Goal: Transaction & Acquisition: Purchase product/service

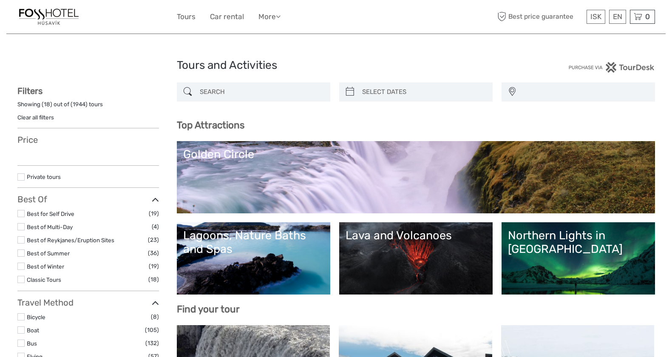
select select
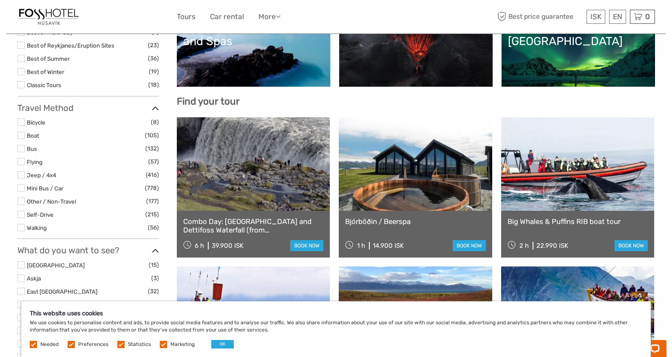
scroll to position [209, 0]
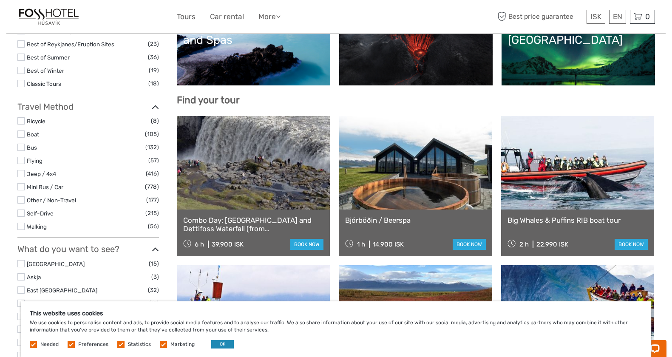
click at [216, 346] on button "OK" at bounding box center [222, 344] width 23 height 9
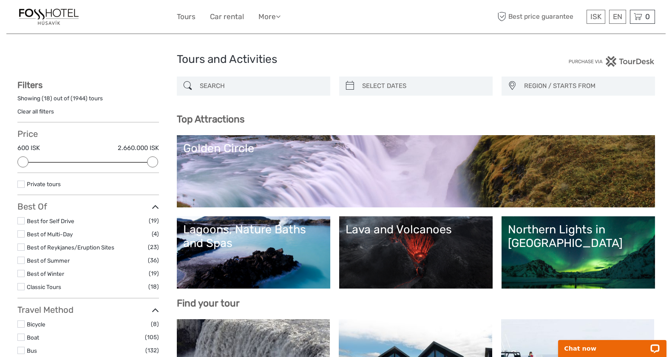
scroll to position [15, 0]
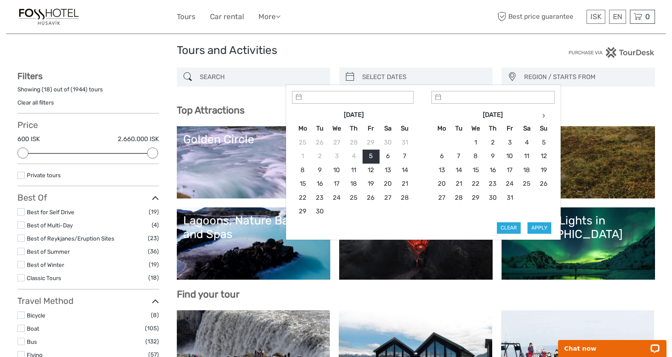
type input "05/09/2025"
click at [425, 83] on input "search" at bounding box center [424, 77] width 130 height 15
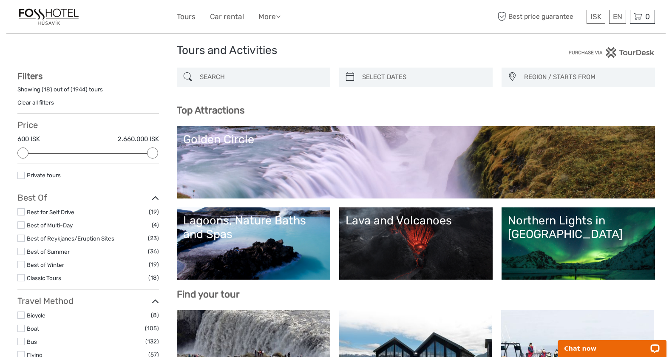
click at [423, 51] on h1 "Tours and Activities" at bounding box center [336, 51] width 319 height 14
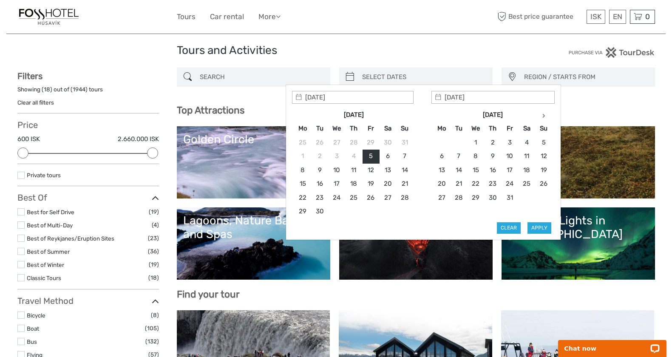
click at [434, 78] on input "search" at bounding box center [424, 77] width 130 height 15
type input "19/09/2025"
type input "28/09/2025"
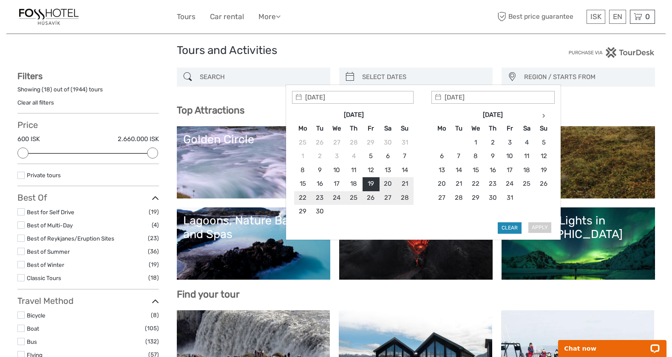
click at [510, 224] on button "Clear" at bounding box center [510, 227] width 24 height 11
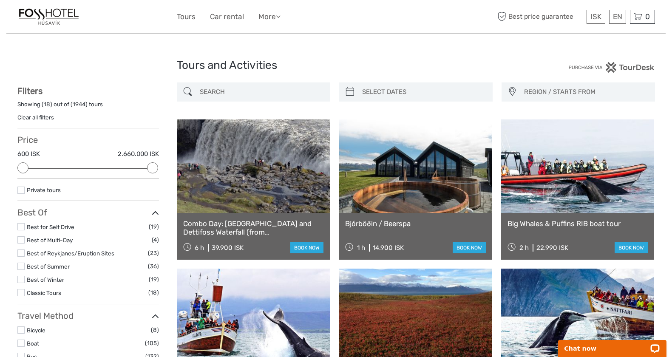
scroll to position [0, 0]
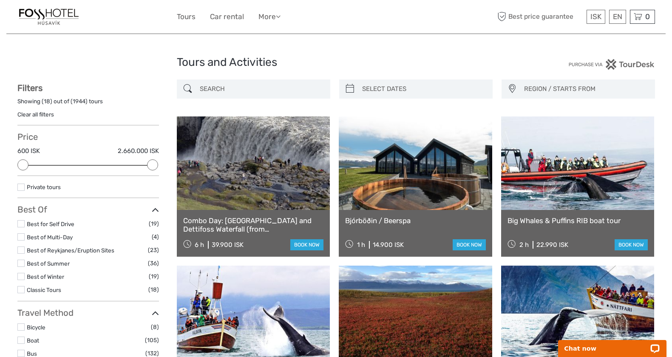
click at [565, 86] on span "REGION / STARTS FROM" at bounding box center [585, 89] width 130 height 14
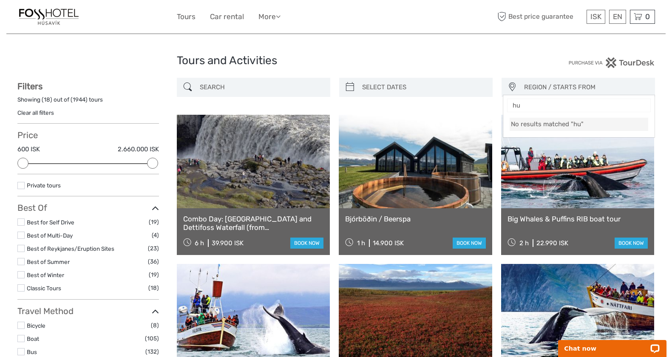
type input "h"
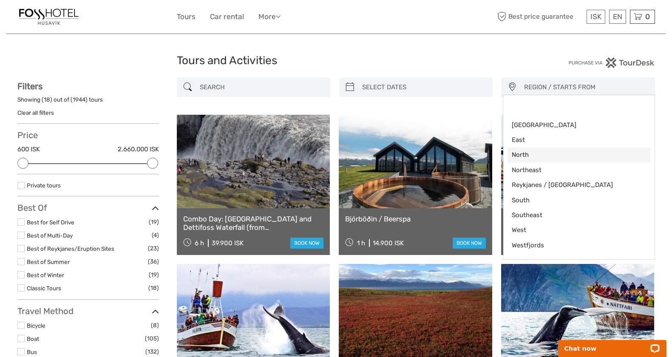
click at [539, 156] on span "North" at bounding box center [572, 154] width 120 height 9
select select "North"
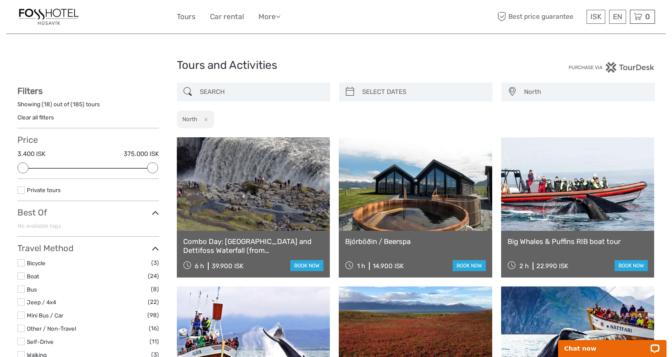
click at [237, 93] on input "search" at bounding box center [261, 92] width 130 height 15
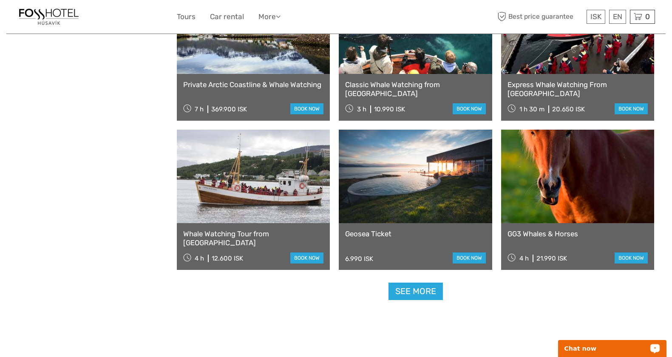
scroll to position [754, 0]
type input "whale"
click at [437, 195] on link at bounding box center [415, 176] width 153 height 94
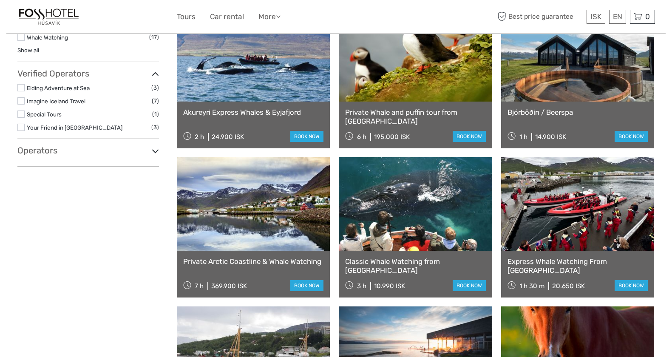
scroll to position [586, 0]
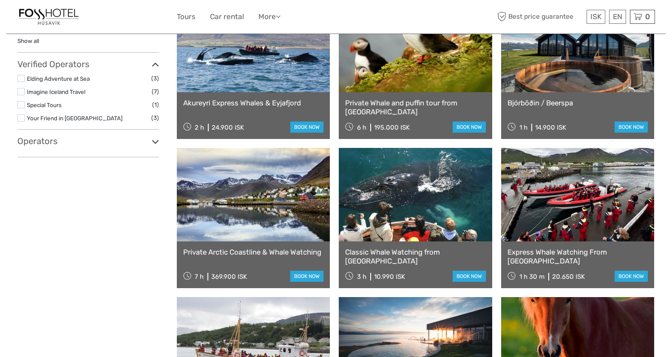
click at [105, 136] on h3 "Operators" at bounding box center [88, 141] width 142 height 10
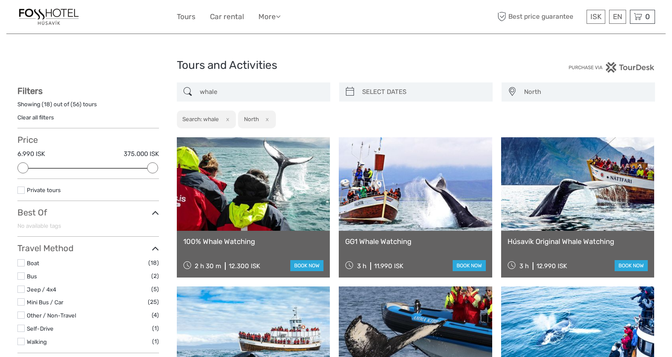
scroll to position [0, 0]
click at [257, 196] on link at bounding box center [253, 184] width 153 height 94
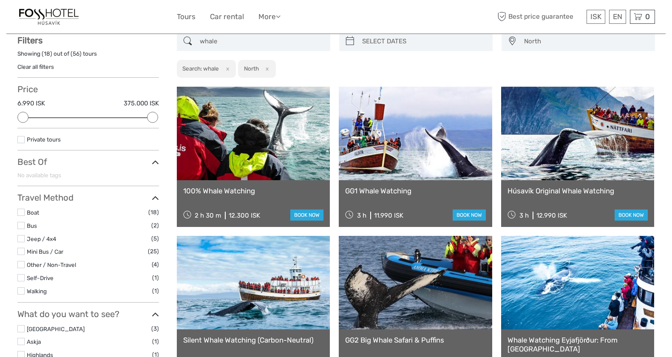
scroll to position [58, 0]
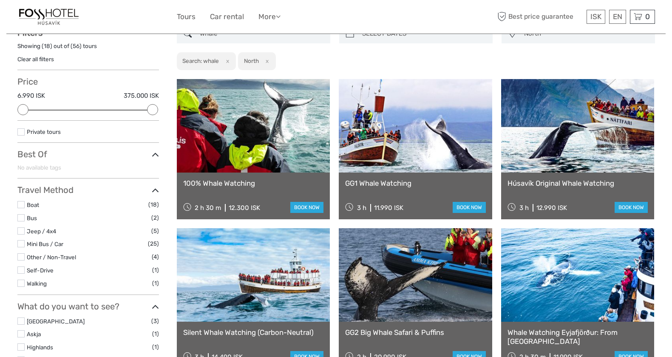
click at [619, 145] on link at bounding box center [577, 126] width 153 height 94
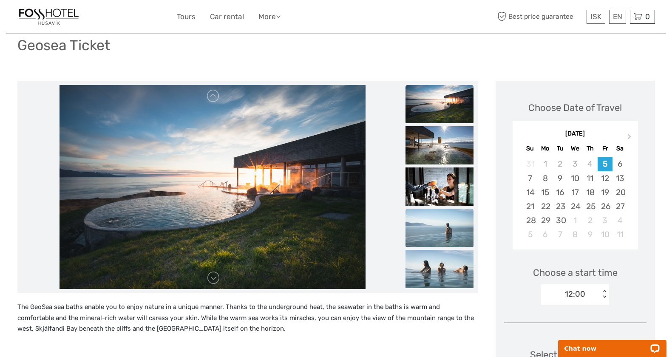
scroll to position [64, 0]
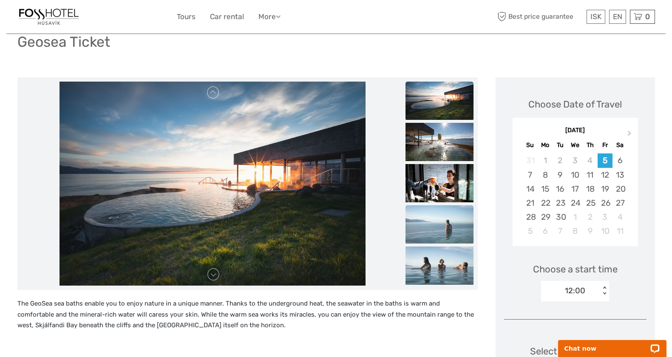
click at [443, 219] on img at bounding box center [440, 224] width 68 height 38
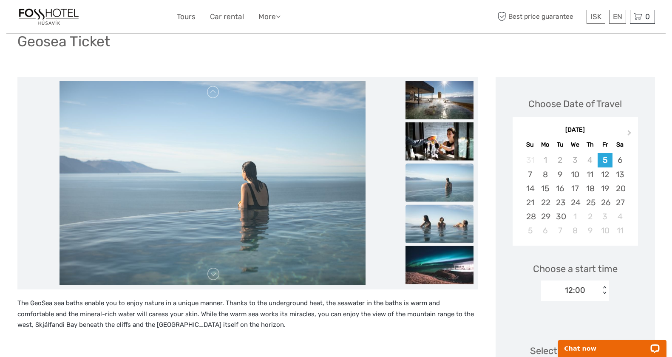
click at [442, 226] on img at bounding box center [440, 224] width 68 height 38
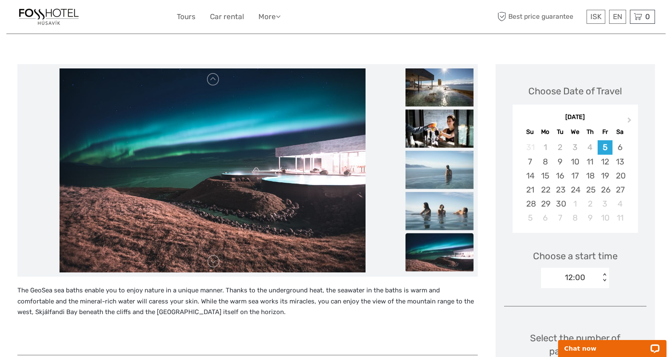
scroll to position [79, 0]
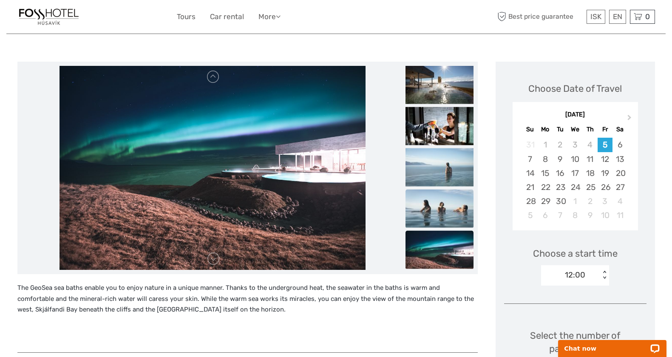
click at [434, 206] on img at bounding box center [440, 209] width 68 height 38
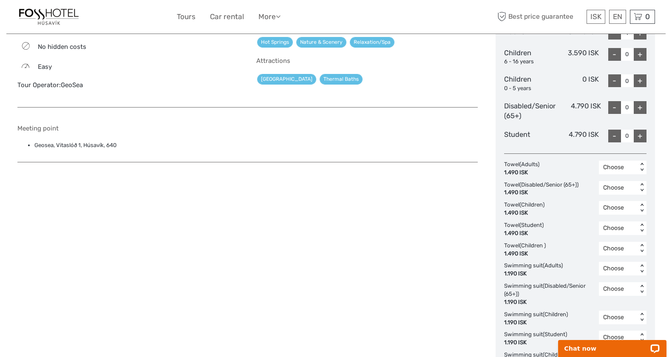
scroll to position [430, 0]
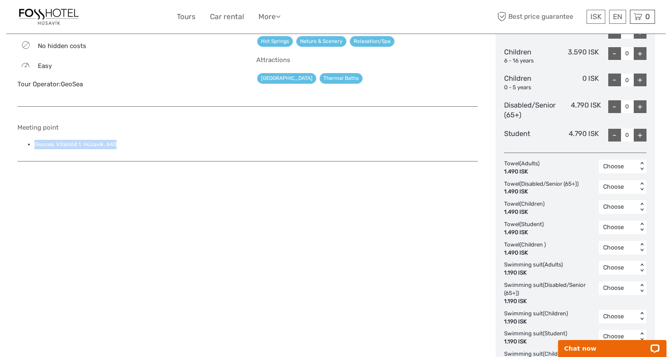
drag, startPoint x: 111, startPoint y: 141, endPoint x: 33, endPoint y: 143, distance: 78.2
click at [33, 143] on ul "Geosea, Vitaslóð 1, Húsavík, 640" at bounding box center [247, 144] width 460 height 9
copy li "Geosea, Vitaslóð 1, Húsavík, 640"
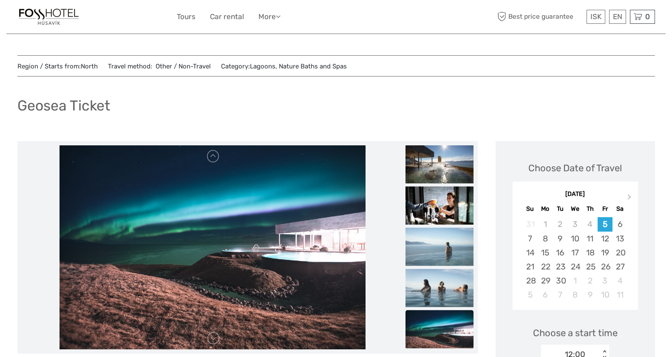
scroll to position [0, 0]
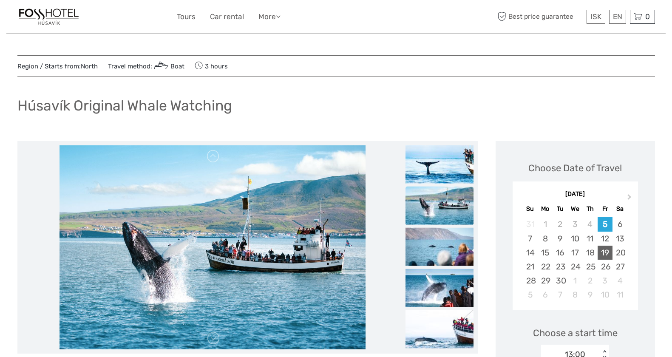
click at [606, 254] on div "19" at bounding box center [605, 253] width 15 height 14
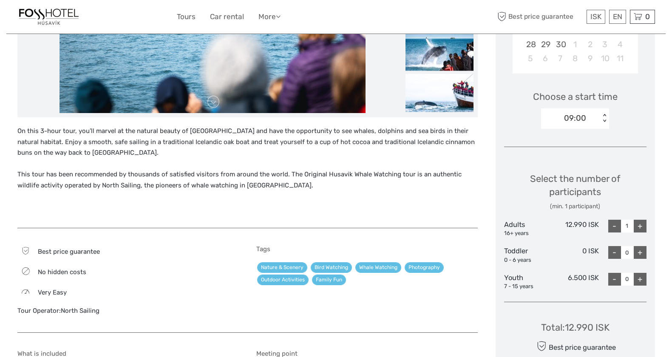
click at [640, 227] on div "+" at bounding box center [640, 226] width 13 height 13
type input "2"
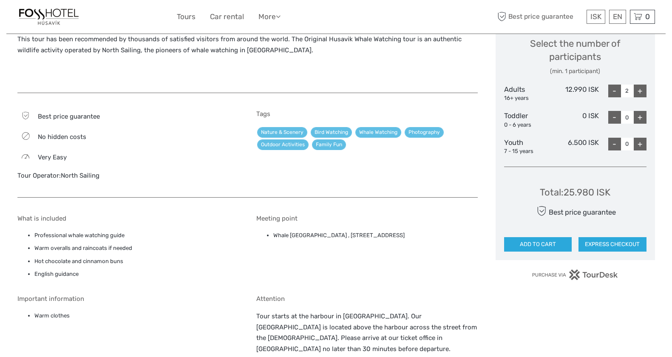
scroll to position [322, 0]
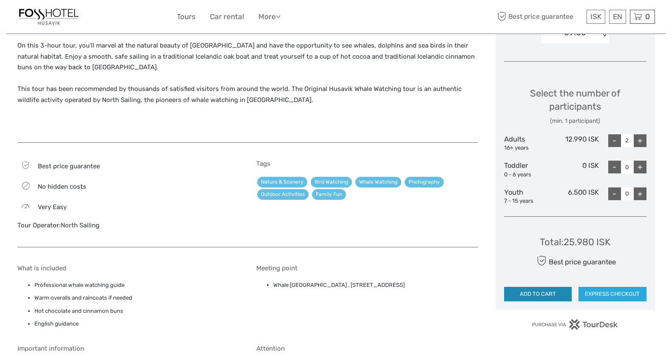
click at [540, 292] on button "ADD TO CART" at bounding box center [538, 294] width 68 height 14
drag, startPoint x: 567, startPoint y: 137, endPoint x: 584, endPoint y: 137, distance: 17.0
click at [584, 137] on div "12.990 ISK" at bounding box center [575, 143] width 48 height 18
click at [562, 138] on div "12.990 ISK" at bounding box center [575, 143] width 48 height 18
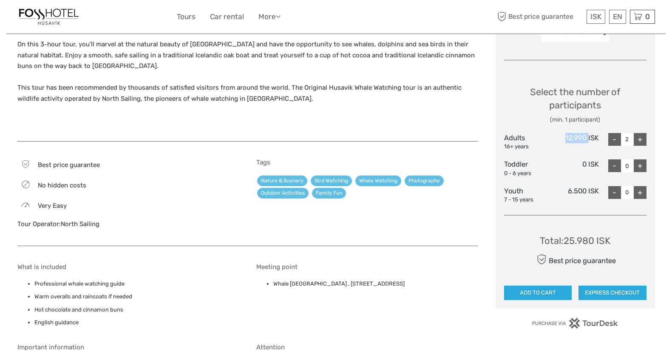
drag, startPoint x: 564, startPoint y: 137, endPoint x: 588, endPoint y: 138, distance: 24.2
click at [588, 138] on div "12.990 ISK" at bounding box center [575, 142] width 48 height 18
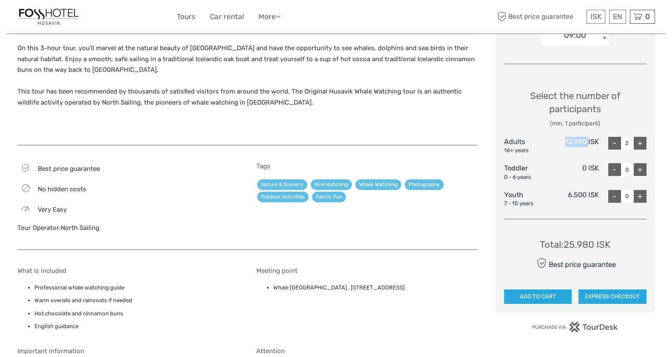
copy div "12.990"
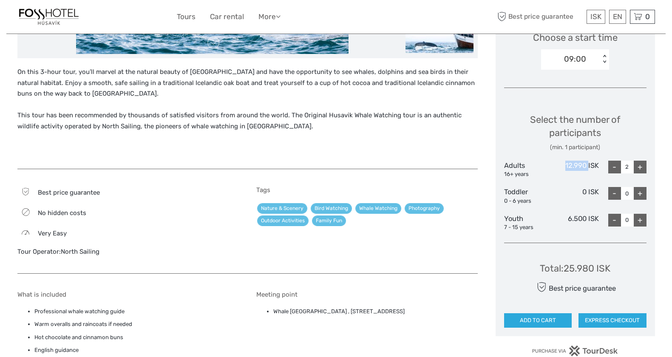
scroll to position [295, 0]
click at [561, 170] on div "12.990 ISK" at bounding box center [575, 170] width 48 height 18
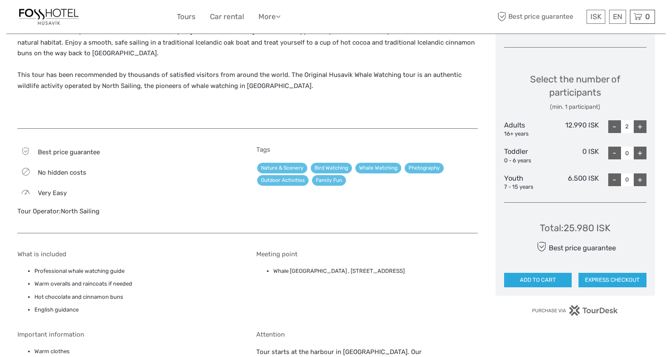
scroll to position [336, 0]
drag, startPoint x: 566, startPoint y: 224, endPoint x: 590, endPoint y: 231, distance: 25.7
click at [593, 225] on div "Total : 25.980 ISK" at bounding box center [575, 227] width 71 height 13
copy div "25.980"
click at [177, 0] on div "ISK ISK € $ £ EN English Español Deutsch Tours Car rental More Travel Articles …" at bounding box center [336, 17] width 638 height 34
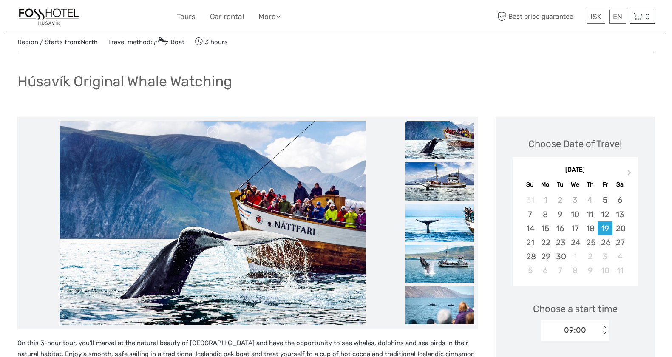
scroll to position [24, 0]
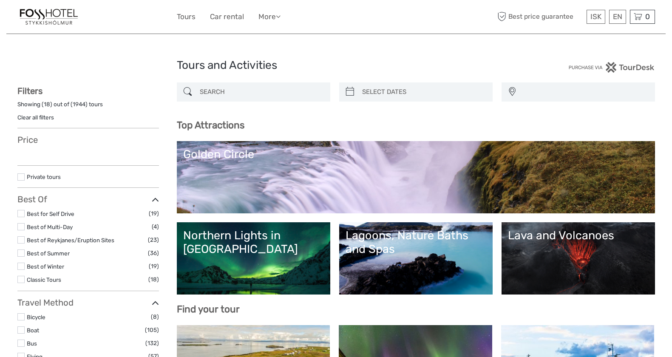
select select
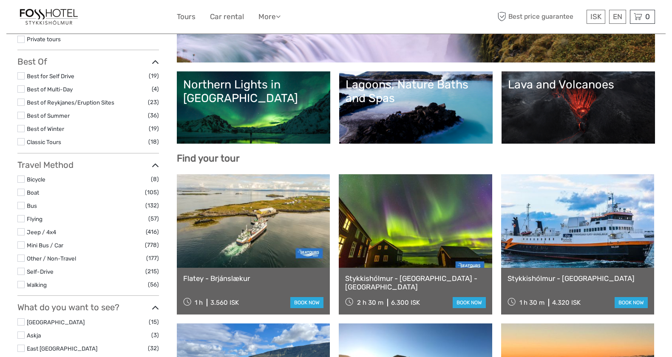
scroll to position [152, 0]
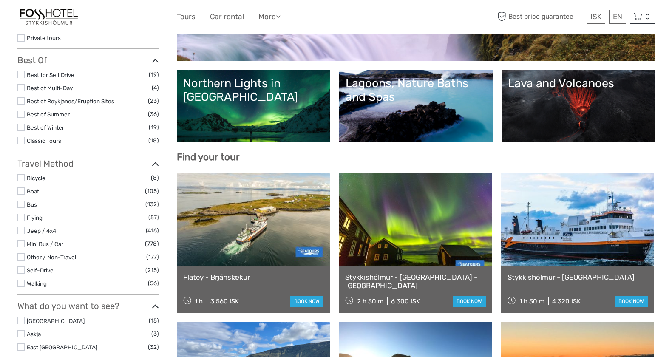
click at [412, 230] on link at bounding box center [415, 220] width 153 height 94
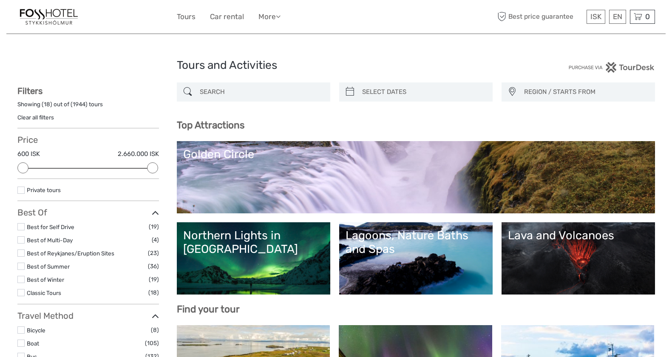
scroll to position [0, 0]
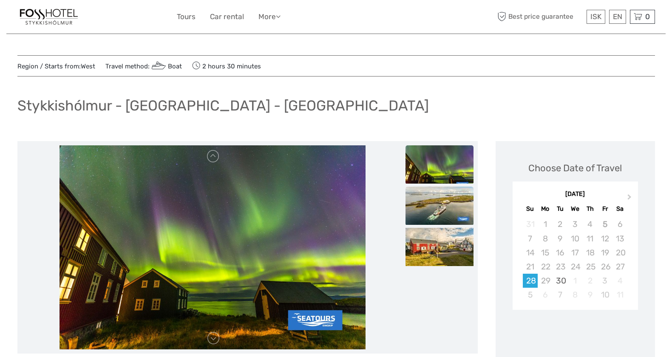
click at [426, 200] on img at bounding box center [440, 206] width 68 height 38
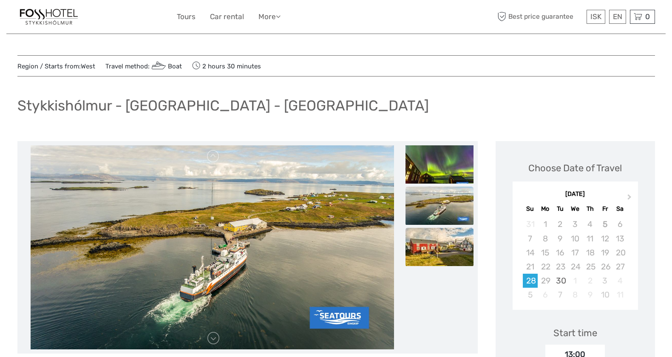
click at [435, 252] on img at bounding box center [440, 247] width 68 height 38
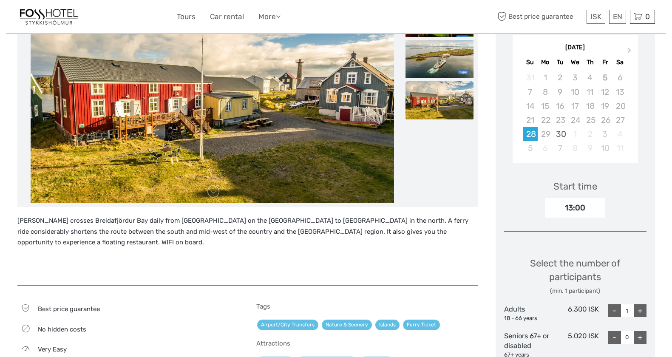
scroll to position [120, 0]
